Goal: Task Accomplishment & Management: Manage account settings

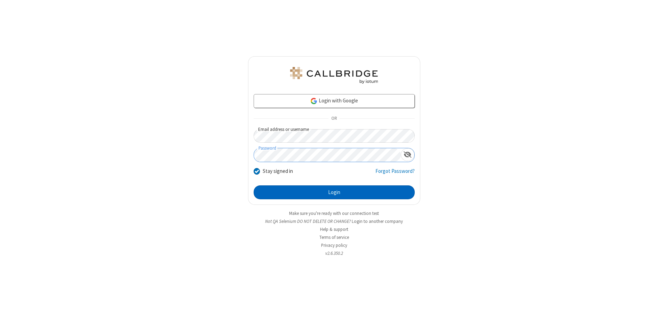
click at [334, 193] on button "Login" at bounding box center [333, 193] width 161 height 14
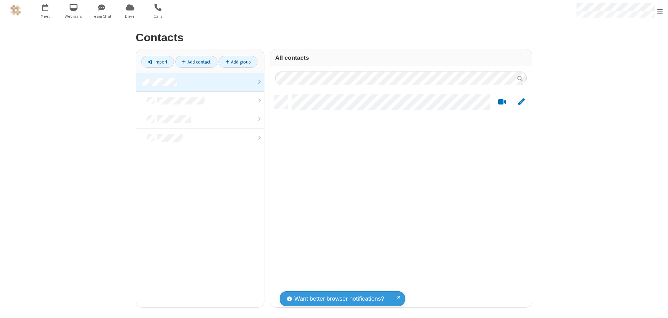
click at [196, 62] on link "Add contact" at bounding box center [196, 62] width 42 height 12
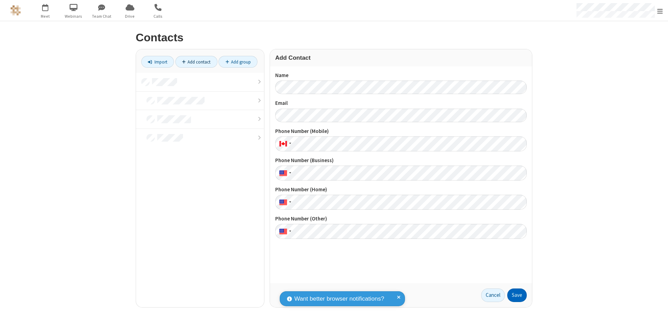
click at [517, 296] on button "Save" at bounding box center [516, 296] width 19 height 14
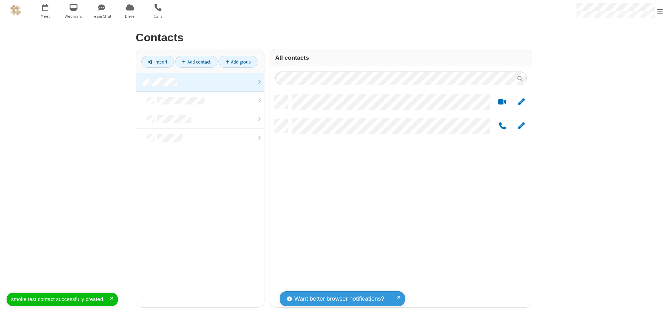
scroll to position [212, 257]
